Goal: Task Accomplishment & Management: Use online tool/utility

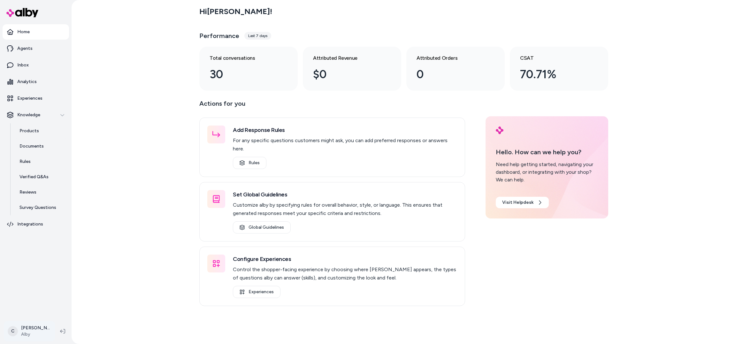
click at [34, 336] on html "Home Agents Inbox Analytics Experiences Knowledge Products Documents Rules Veri…" at bounding box center [368, 172] width 736 height 344
click at [31, 240] on span "Shortcuts" at bounding box center [33, 240] width 20 height 6
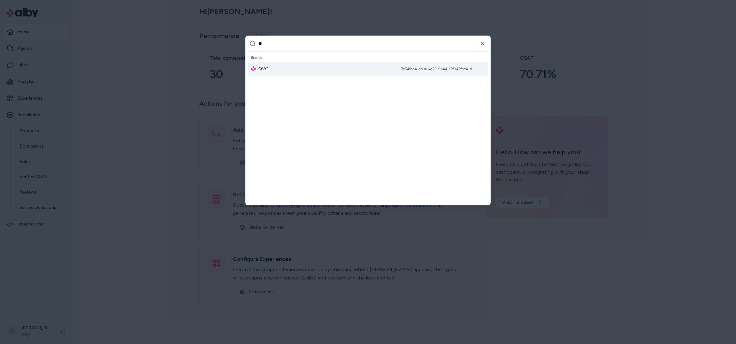
type input "***"
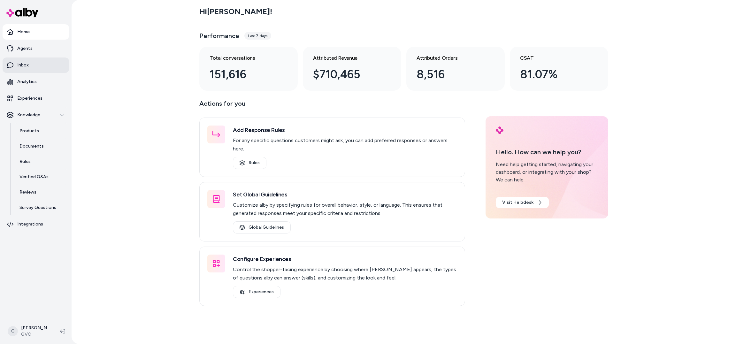
click at [39, 59] on link "Inbox" at bounding box center [36, 64] width 66 height 15
